Goal: Information Seeking & Learning: Learn about a topic

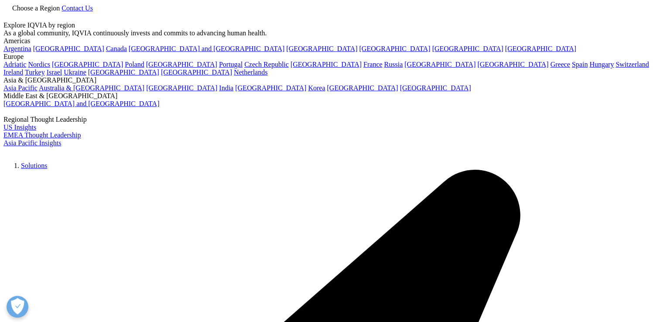
scroll to position [351, 515]
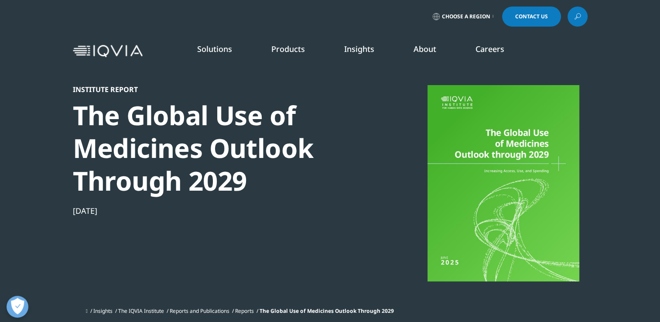
click at [338, 205] on icon "Primary" at bounding box center [336, 205] width 3 height 5
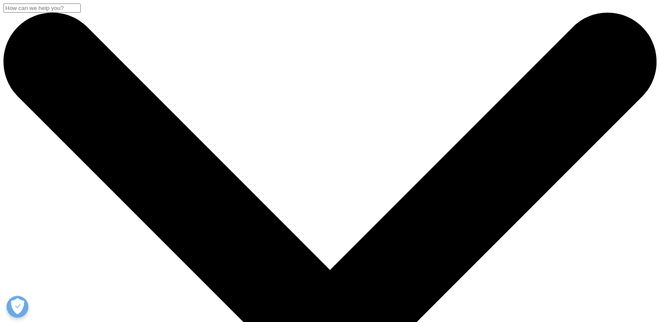
scroll to position [276, 515]
